Goal: Transaction & Acquisition: Subscribe to service/newsletter

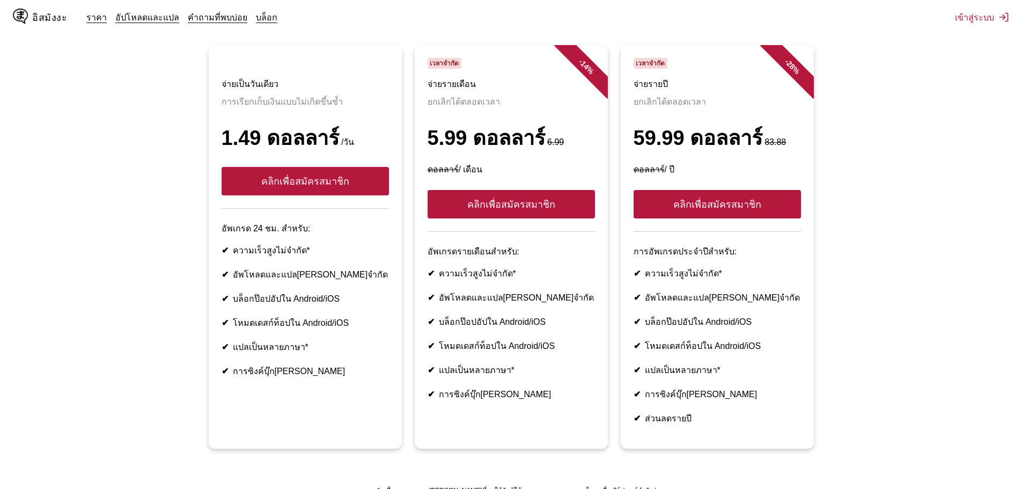
scroll to position [202, 0]
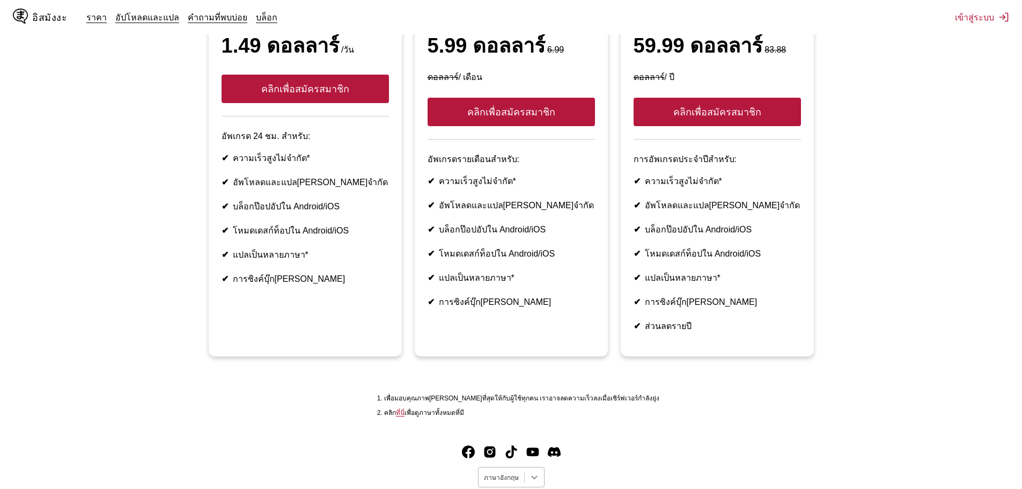
click at [529, 471] on icon at bounding box center [534, 476] width 11 height 11
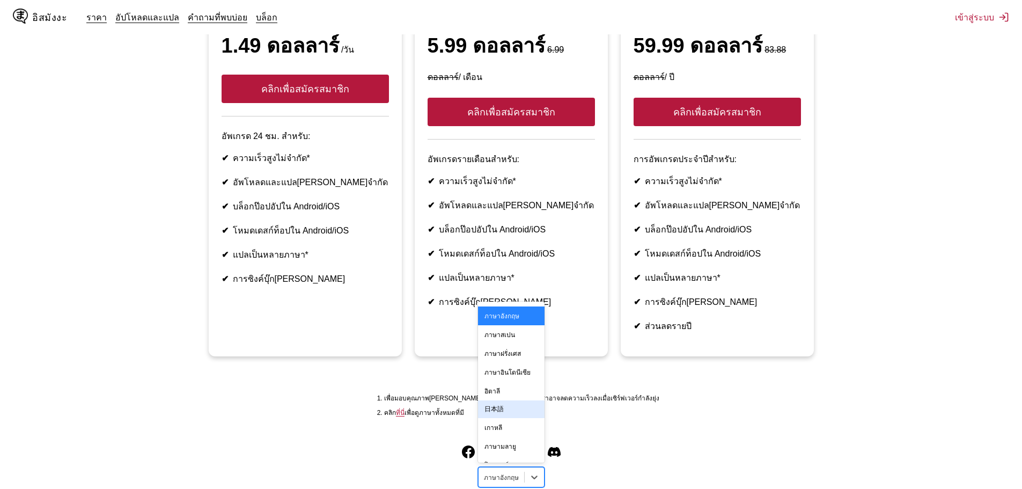
scroll to position [107, 0]
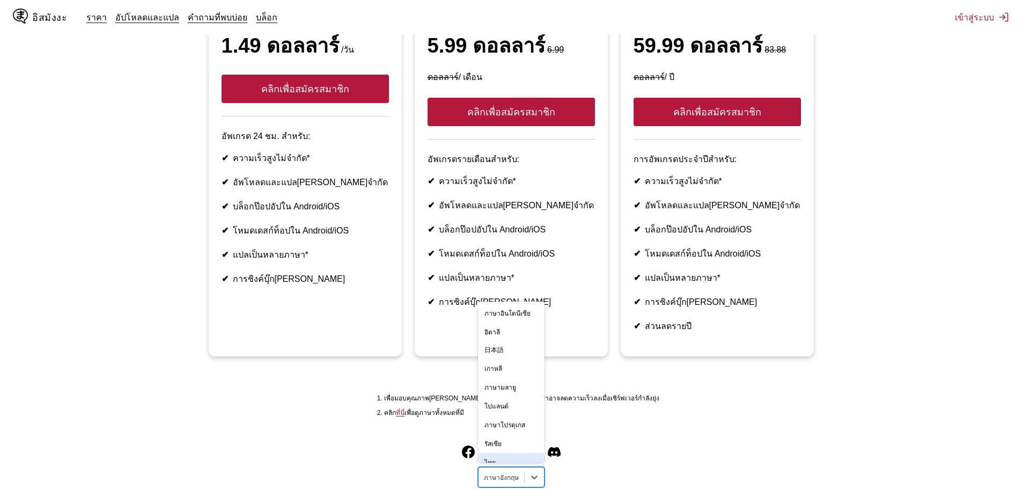
click at [511, 453] on div "ไทย" at bounding box center [511, 462] width 67 height 19
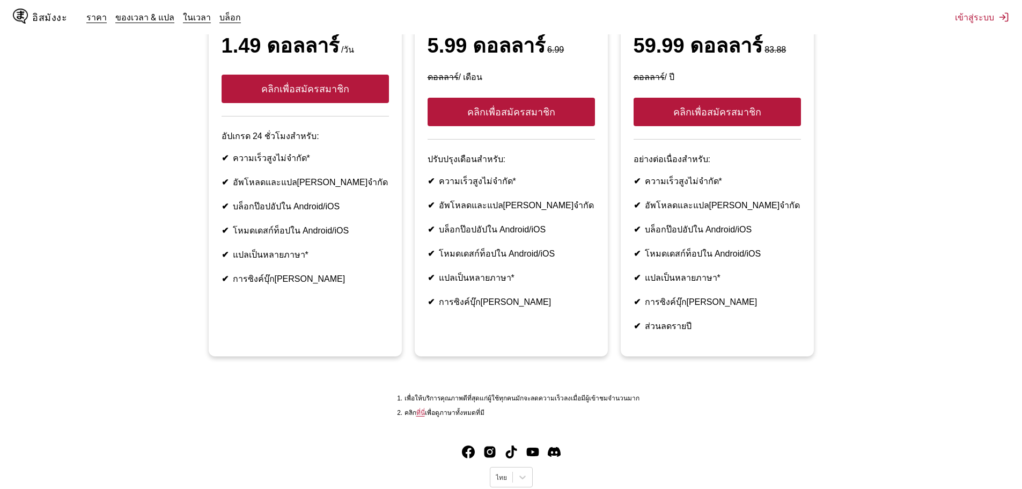
click at [998, 128] on ul "จ่ายสำหรับ 1 วัน จะทำโดยไม่เกิดซ้ำ 1.49 ดอลลาร์ /วัน คลิกเพื่อสมัครสมาชิก อัปเก…" at bounding box center [511, 161] width 1005 height 416
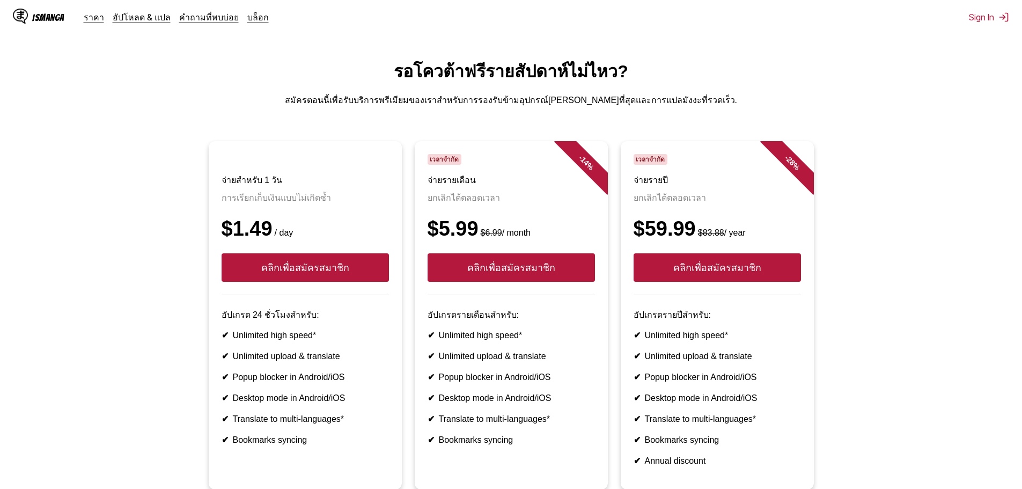
click at [898, 206] on ul "จ่ายสำหรับ 1 วัน การเรียกเก็บเงินแบบไม่เกิดซ้ำ $1.49 / day คลิกเพื่อสมัครสมาชิก…" at bounding box center [511, 321] width 1005 height 361
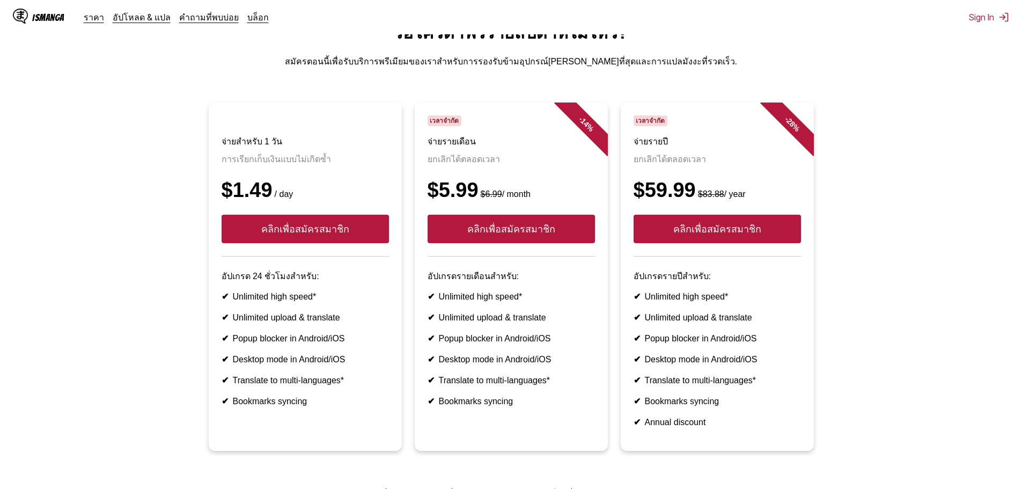
scroll to position [13, 0]
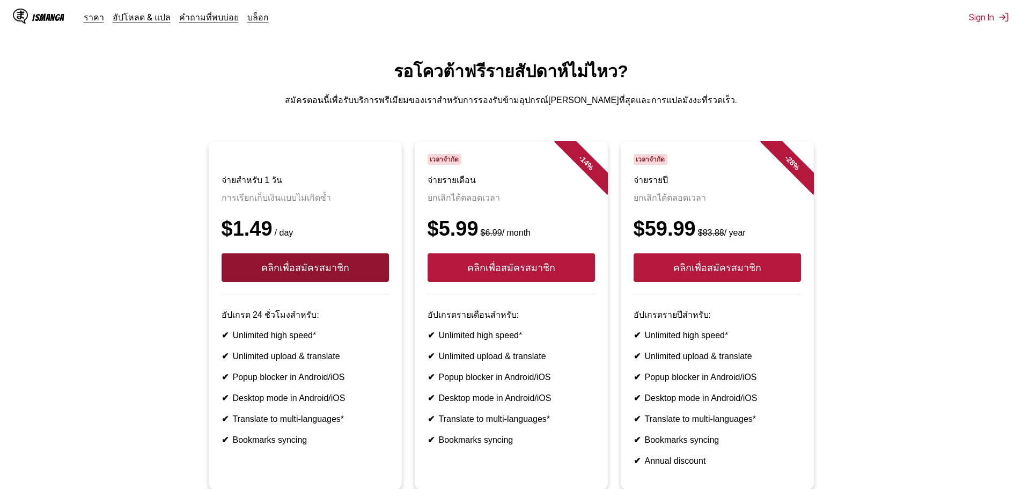
click at [353, 261] on button "คลิกเพื่อสมัครสมาชิก" at bounding box center [305, 267] width 167 height 28
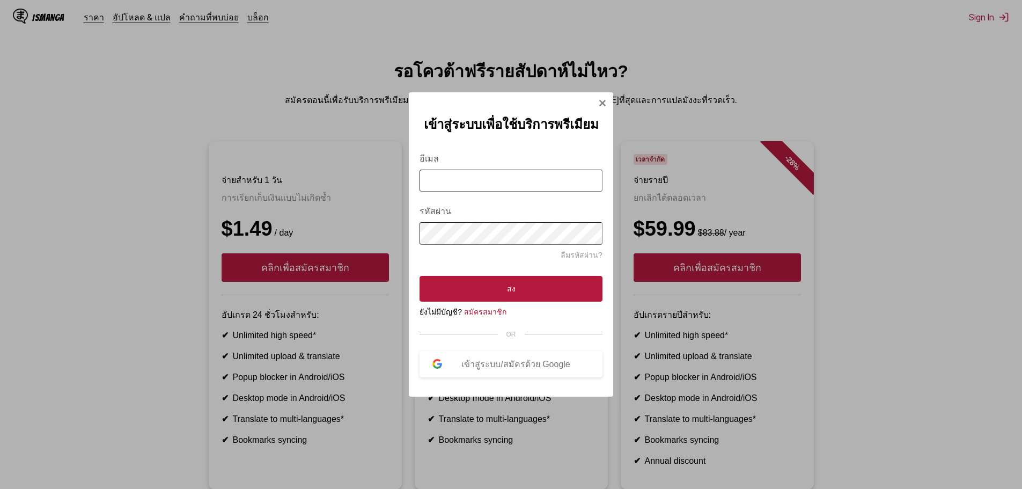
click at [600, 107] on img "Sign In Modal" at bounding box center [602, 103] width 9 height 9
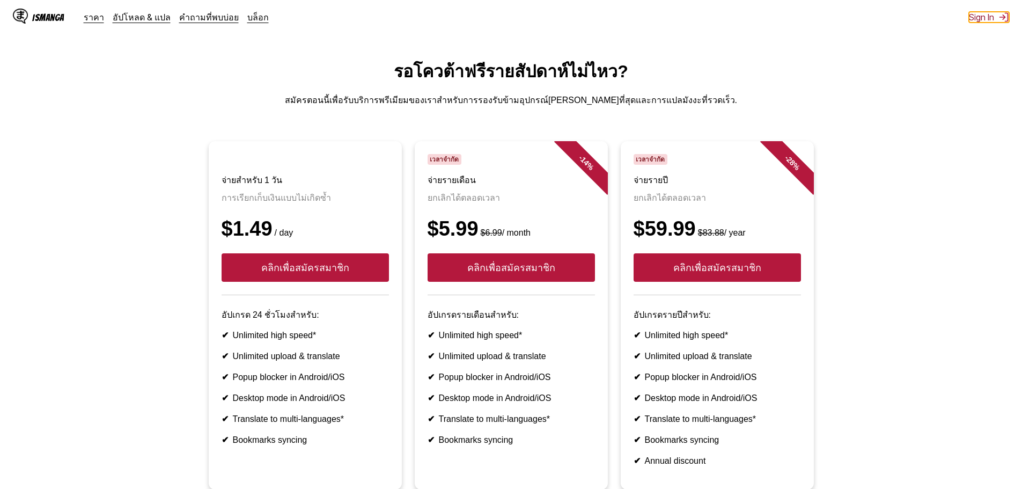
click at [974, 19] on button "Sign In" at bounding box center [989, 17] width 40 height 11
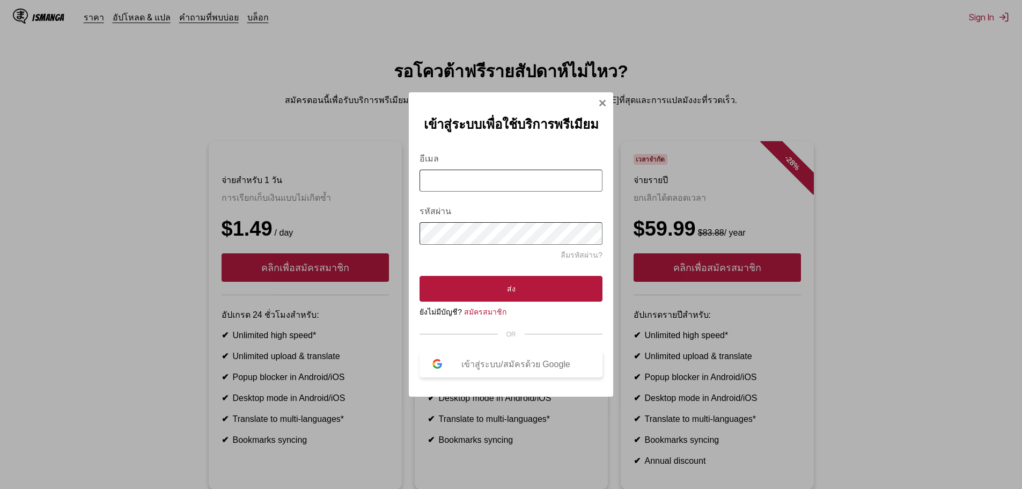
click at [483, 351] on button "เข้าสู่ระบบ/สมัครด้วย Google" at bounding box center [510, 364] width 183 height 26
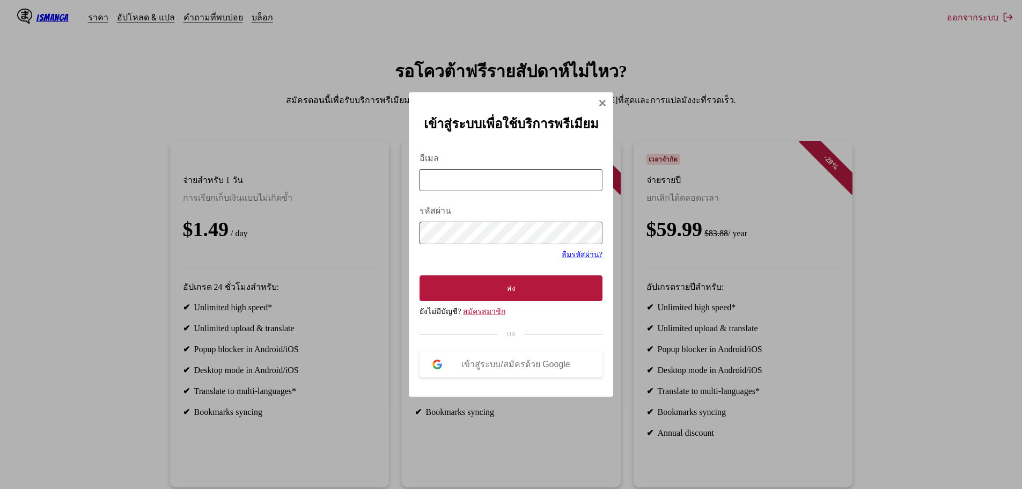
scroll to position [0, 0]
